Goal: Information Seeking & Learning: Check status

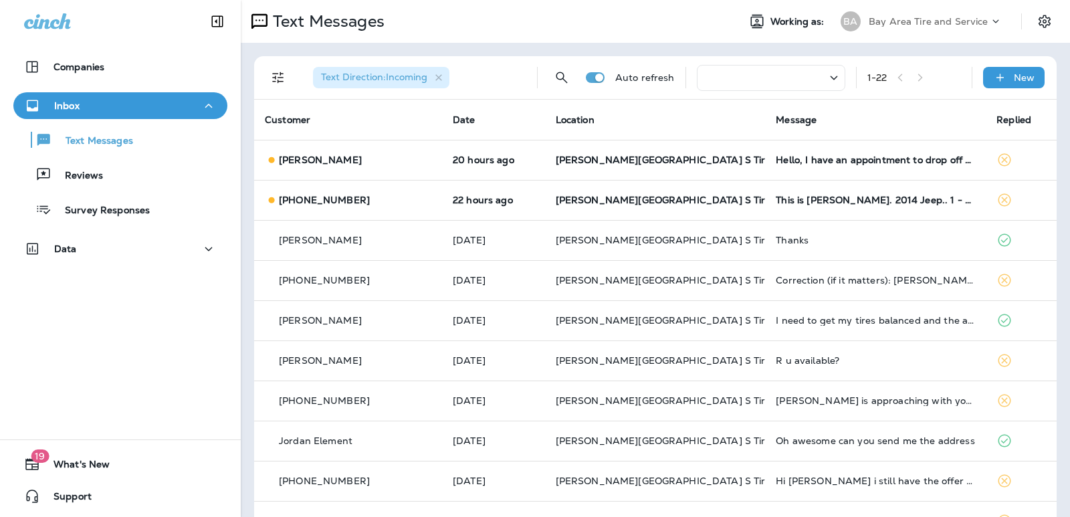
click at [377, 201] on div "[PHONE_NUMBER]" at bounding box center [348, 200] width 166 height 14
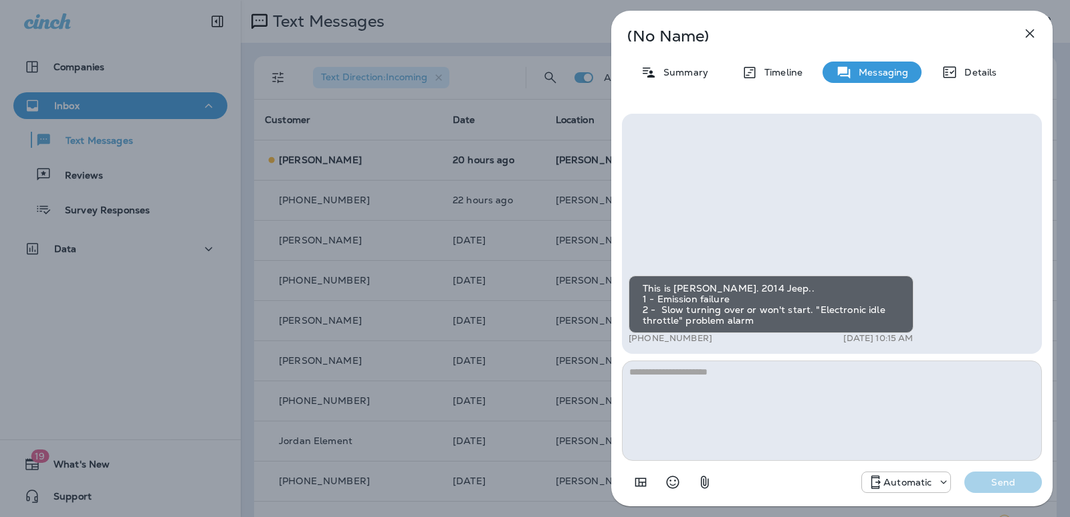
click at [404, 320] on div "(No Name) Summary Timeline Messaging Details This is [PERSON_NAME]. 2014 Jeep..…" at bounding box center [535, 258] width 1070 height 517
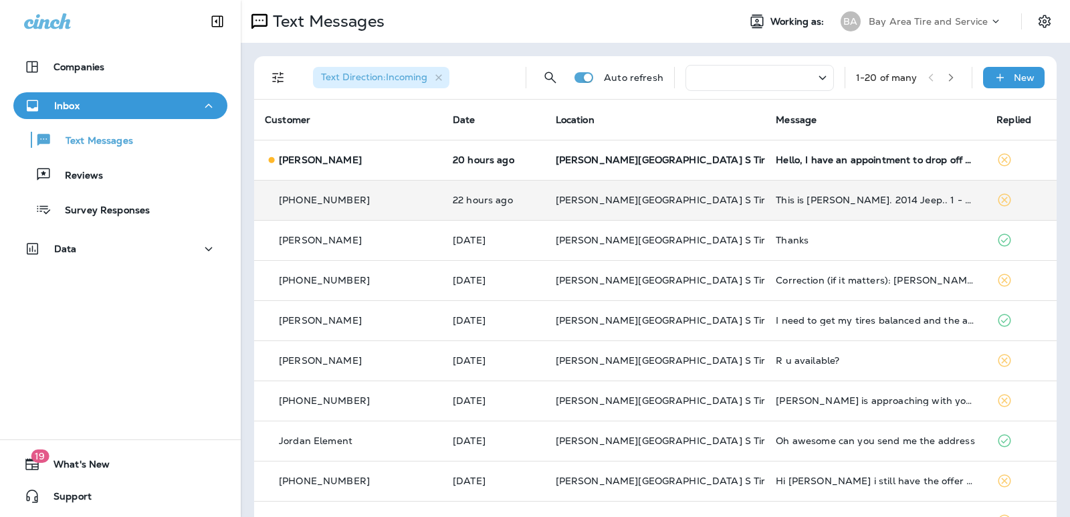
click at [681, 180] on td "[PERSON_NAME][GEOGRAPHIC_DATA] S Tire & Auto Service" at bounding box center [655, 200] width 221 height 40
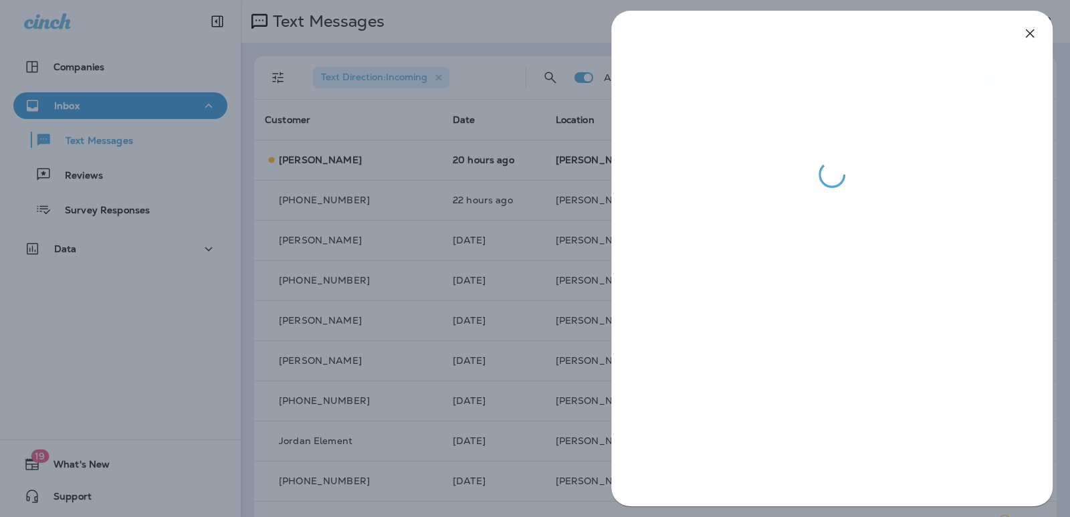
click at [504, 97] on div at bounding box center [535, 258] width 1070 height 517
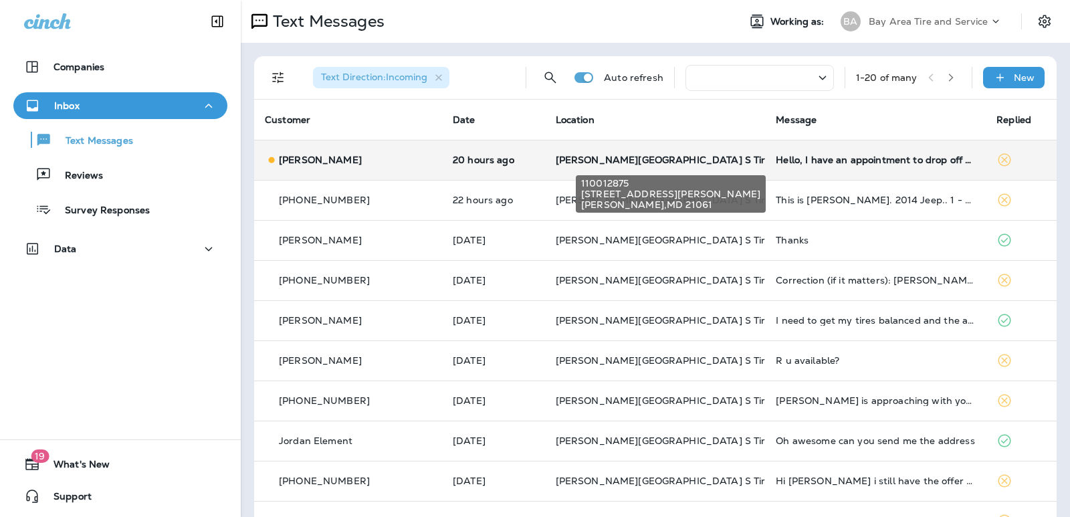
click at [556, 164] on span "[PERSON_NAME][GEOGRAPHIC_DATA] S Tire & Auto Service" at bounding box center [699, 160] width 286 height 12
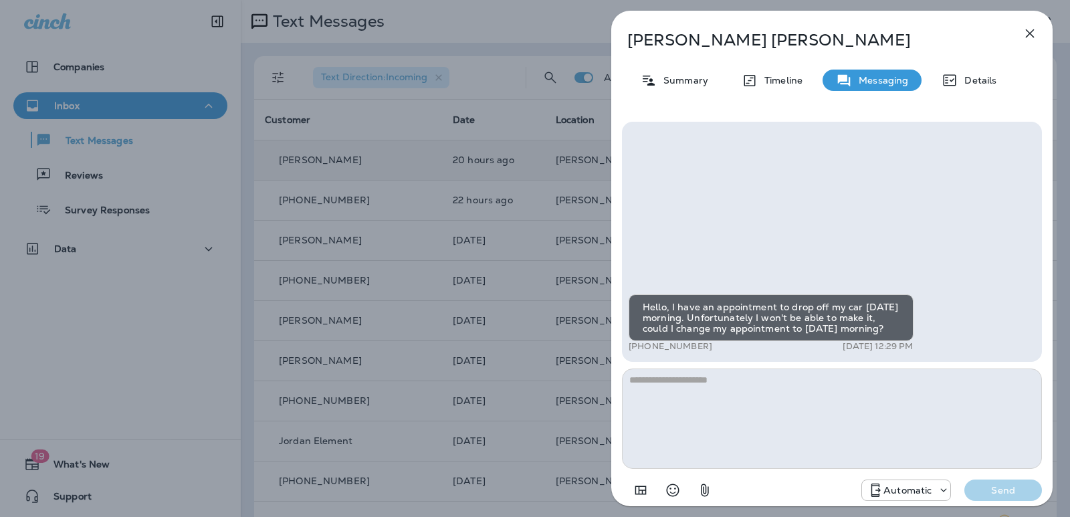
click at [412, 159] on div "[PERSON_NAME] Summary Timeline Messaging Details Hello, I have an appointment t…" at bounding box center [535, 258] width 1070 height 517
